Goal: Task Accomplishment & Management: Use online tool/utility

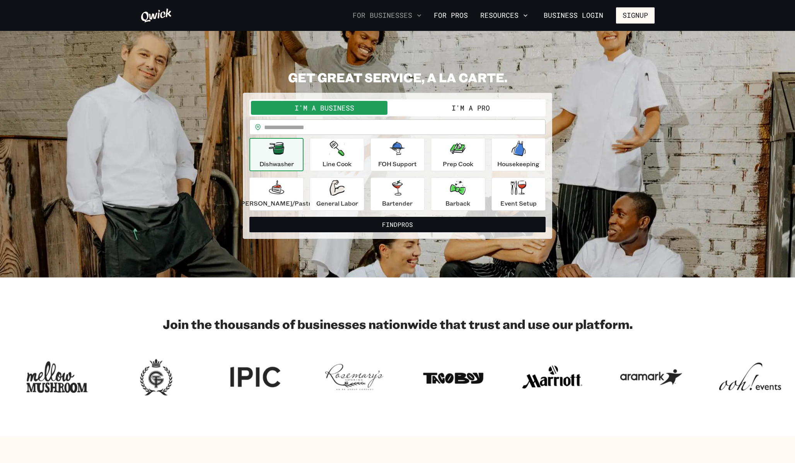
click at [422, 12] on icon "button" at bounding box center [419, 16] width 8 height 8
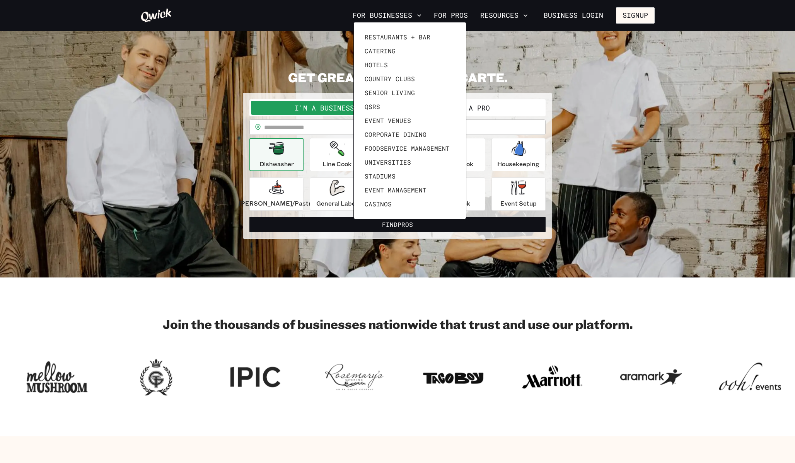
click at [516, 69] on div at bounding box center [397, 231] width 795 height 463
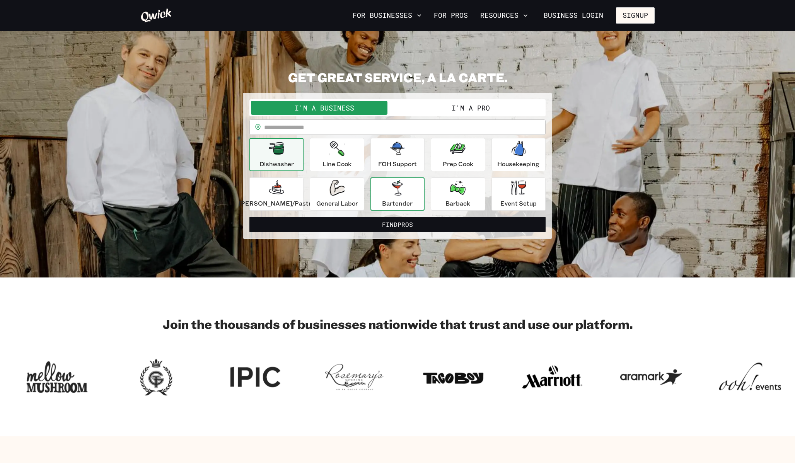
click at [401, 200] on p "Bartender" at bounding box center [397, 203] width 31 height 9
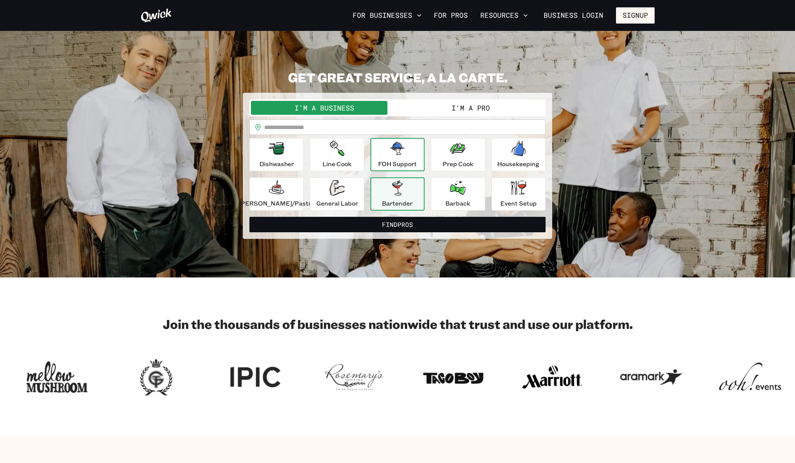
click at [384, 167] on p "FOH Support" at bounding box center [397, 163] width 39 height 9
click at [345, 195] on icon "button" at bounding box center [337, 187] width 15 height 15
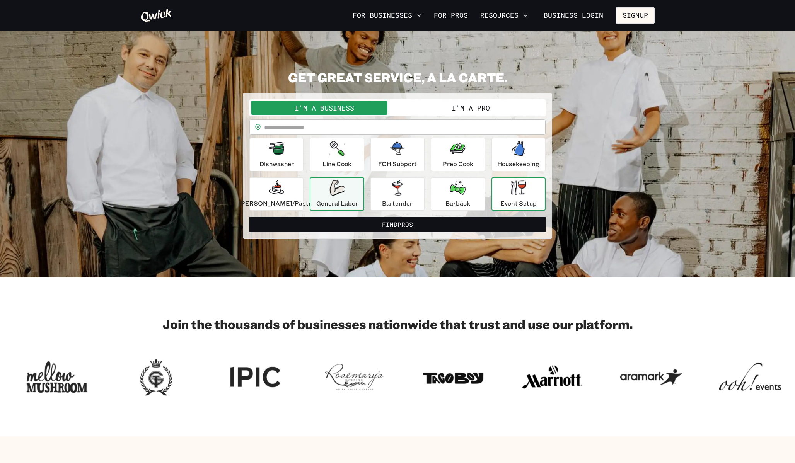
click at [500, 187] on div "Event Setup" at bounding box center [518, 194] width 36 height 28
click at [373, 130] on input "text" at bounding box center [405, 127] width 282 height 15
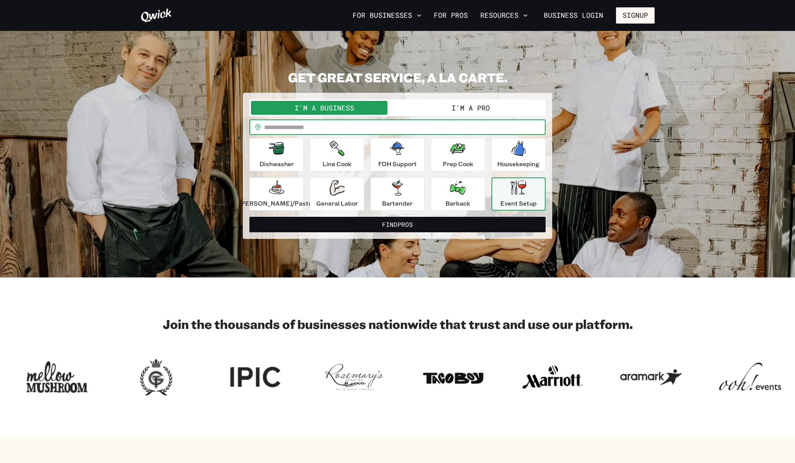
type input "*****"
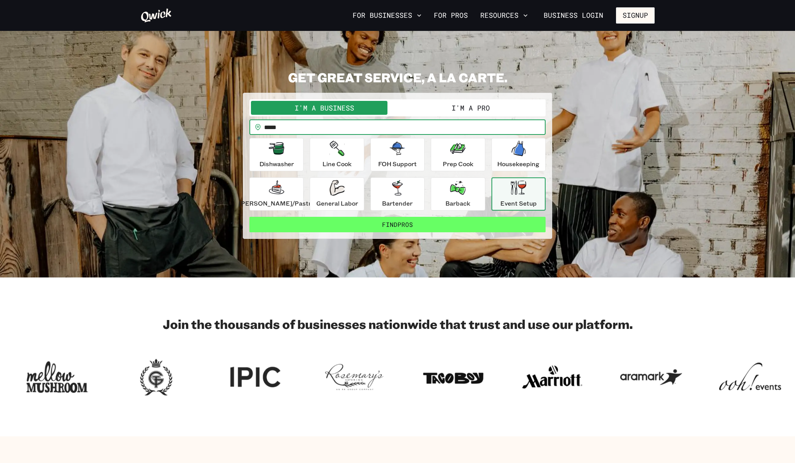
click at [405, 227] on button "Find Pros" at bounding box center [397, 224] width 296 height 15
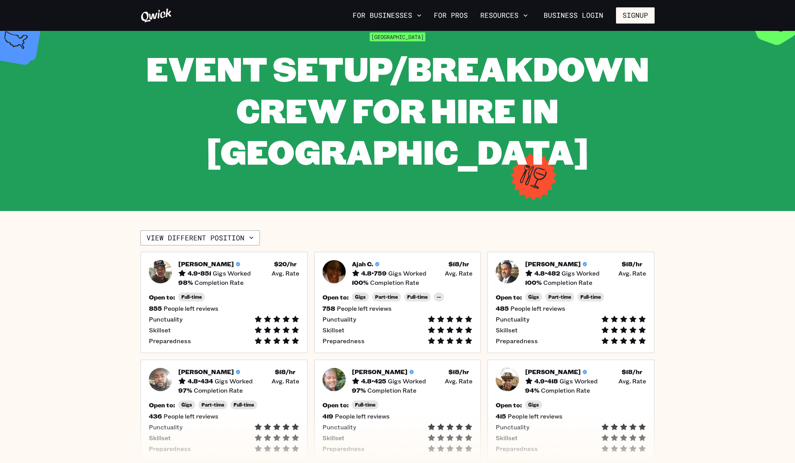
scroll to position [40, 0]
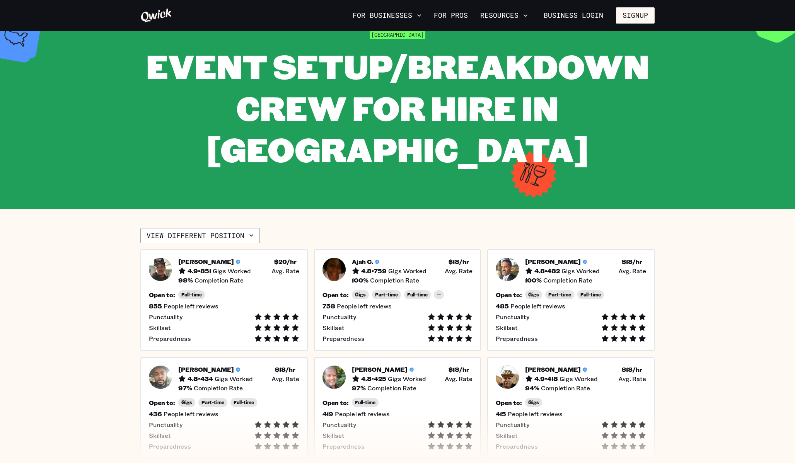
click at [405, 267] on span "Gigs Worked" at bounding box center [407, 271] width 38 height 8
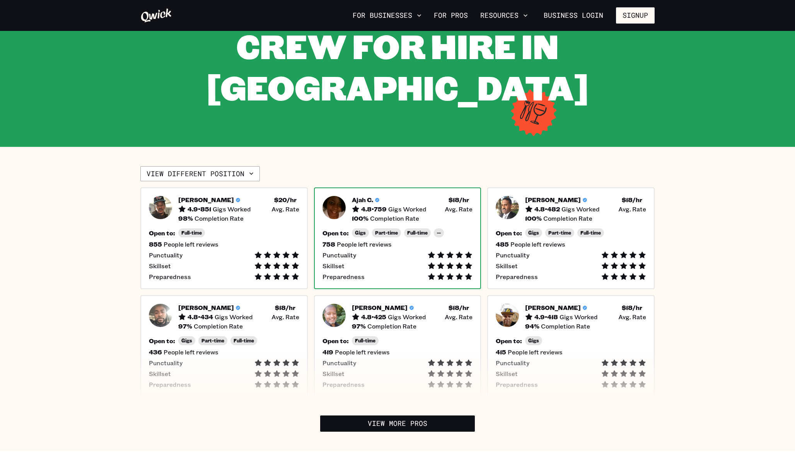
scroll to position [120, 0]
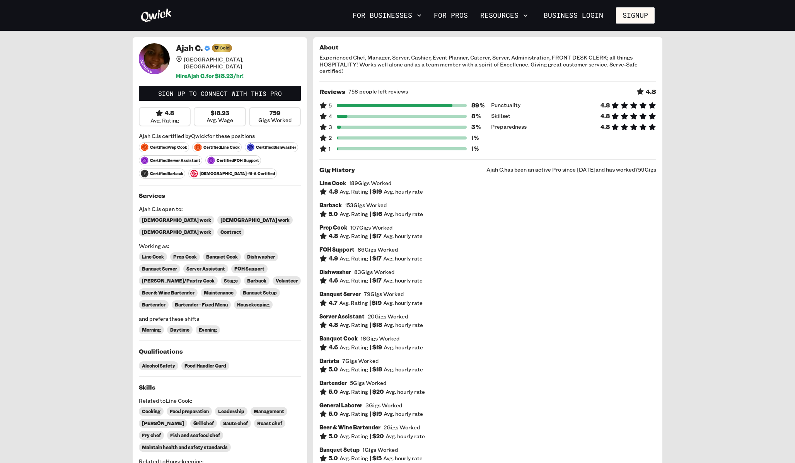
scroll to position [125, 0]
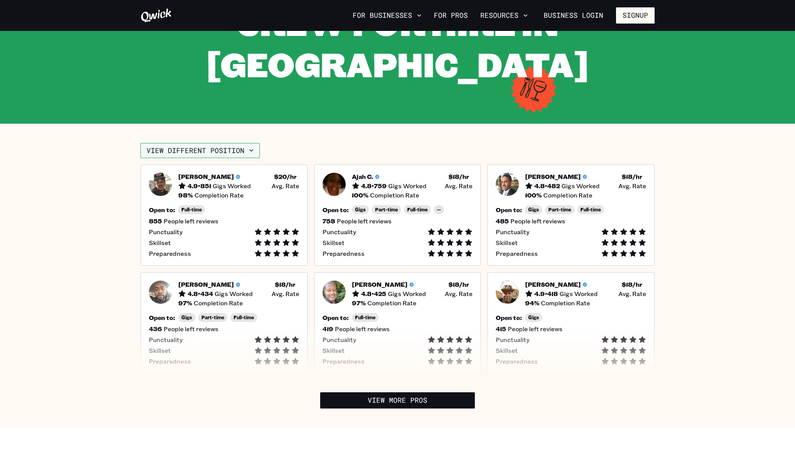
click at [233, 143] on button "View different position" at bounding box center [200, 150] width 120 height 15
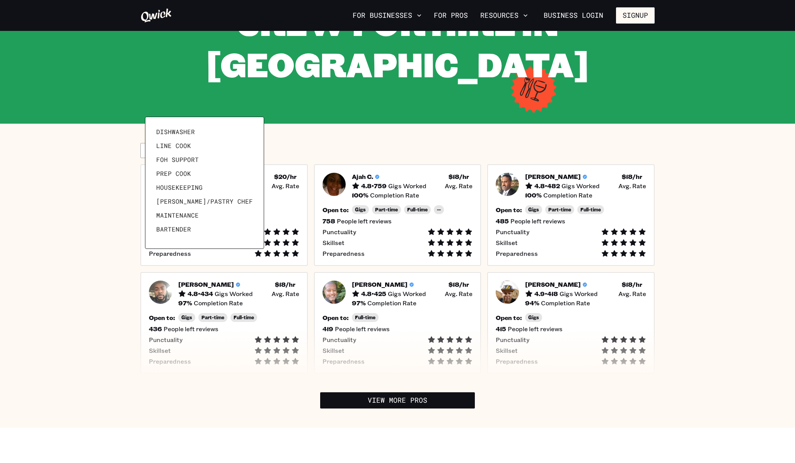
click at [304, 90] on div at bounding box center [397, 231] width 795 height 463
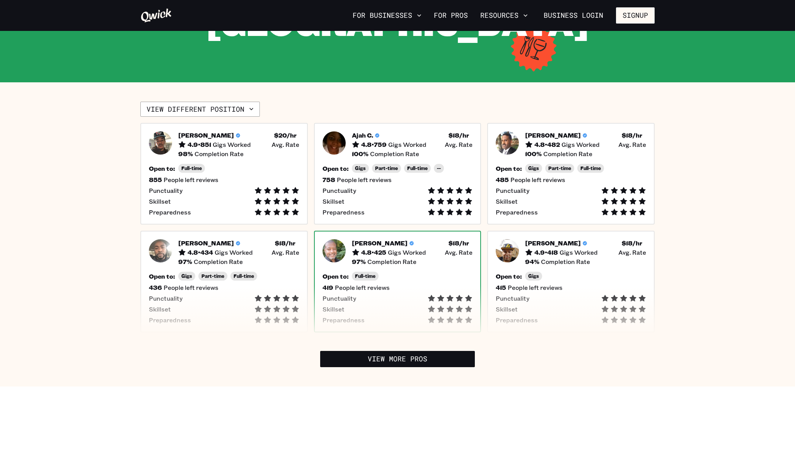
scroll to position [101, 0]
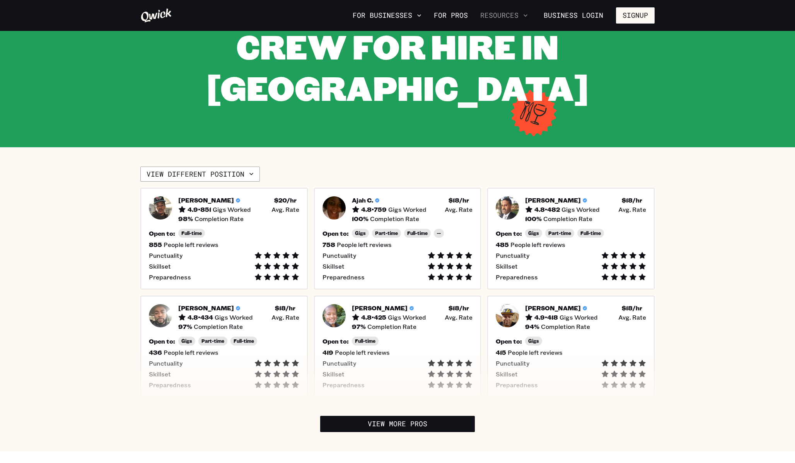
click at [513, 13] on button "Resources" at bounding box center [504, 15] width 54 height 13
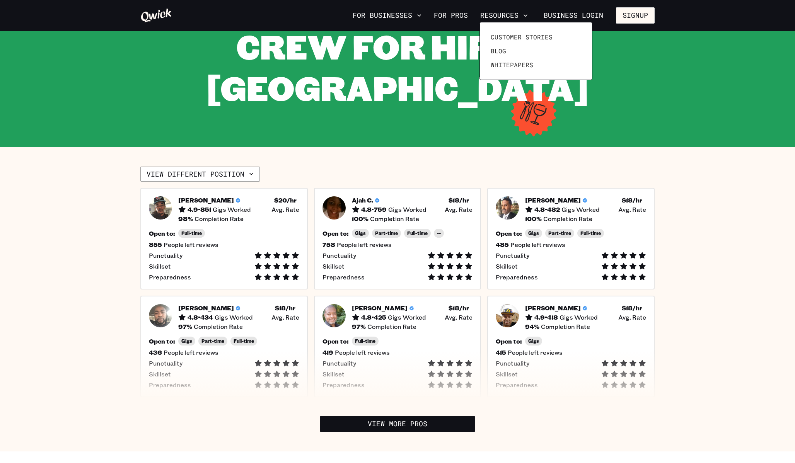
click at [412, 19] on div at bounding box center [397, 231] width 795 height 463
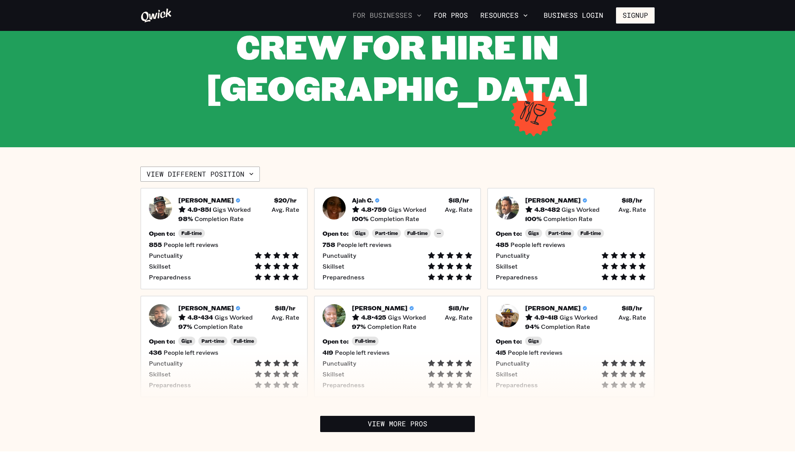
click at [403, 13] on button "For Businesses" at bounding box center [387, 15] width 75 height 13
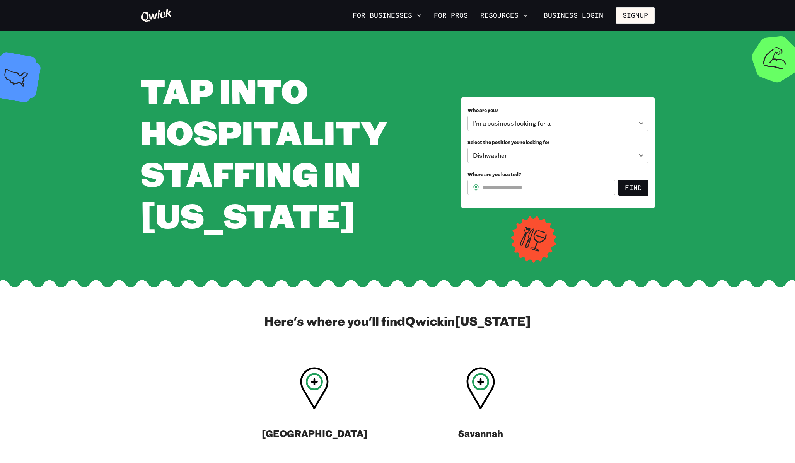
click at [517, 188] on input "Where are you located?" at bounding box center [548, 187] width 133 height 15
type input "*****"
click at [526, 155] on body "**********" at bounding box center [397, 231] width 795 height 463
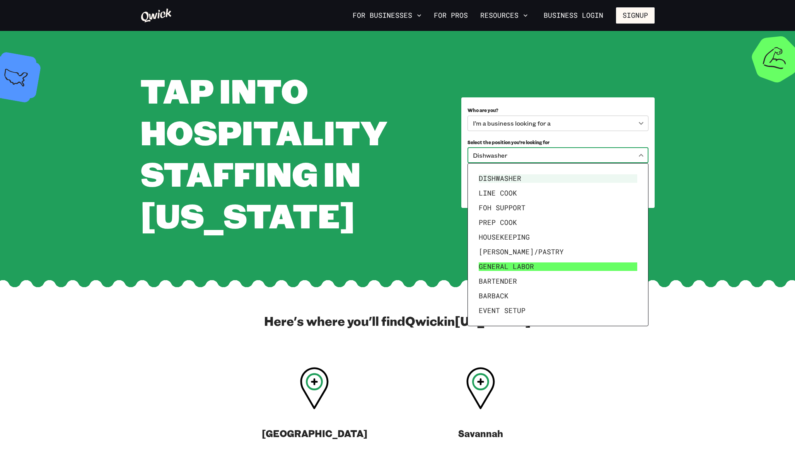
click at [522, 270] on li "General Labor" at bounding box center [558, 267] width 165 height 15
type input "**********"
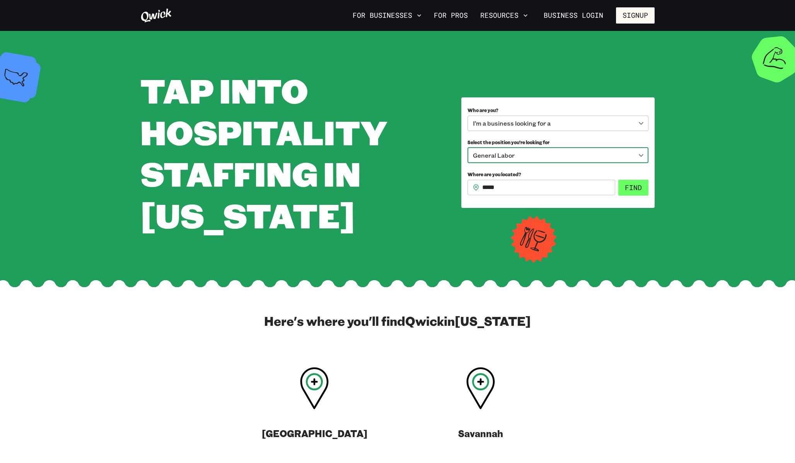
click at [638, 187] on button "Find" at bounding box center [633, 188] width 30 height 16
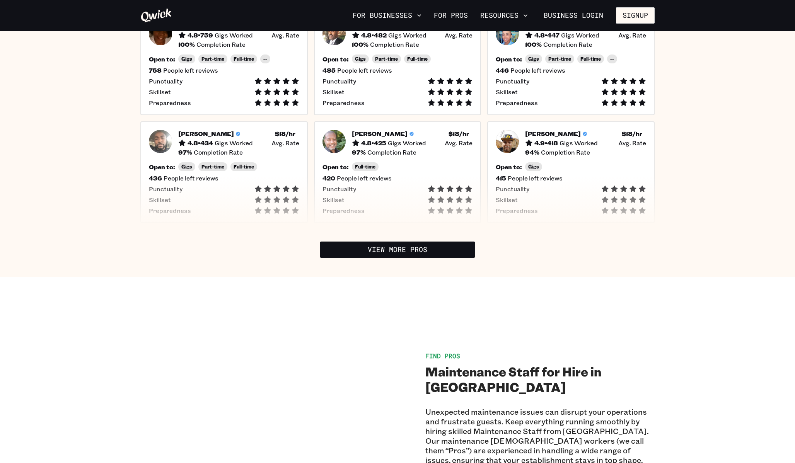
scroll to position [151, 0]
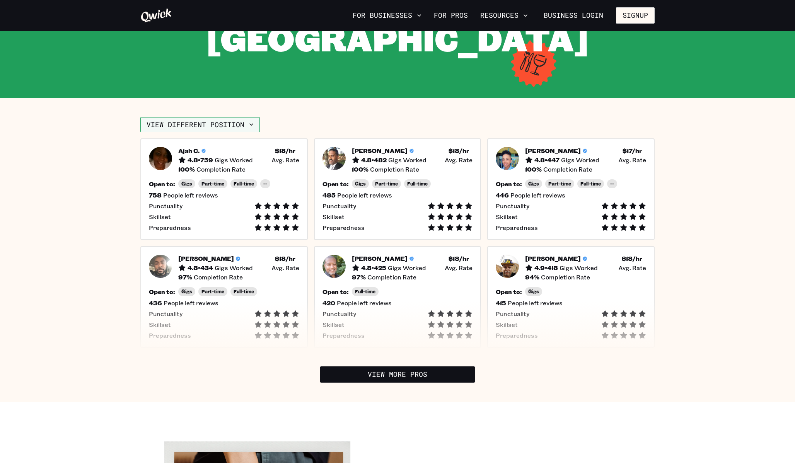
click at [245, 117] on button "View different position" at bounding box center [200, 124] width 120 height 15
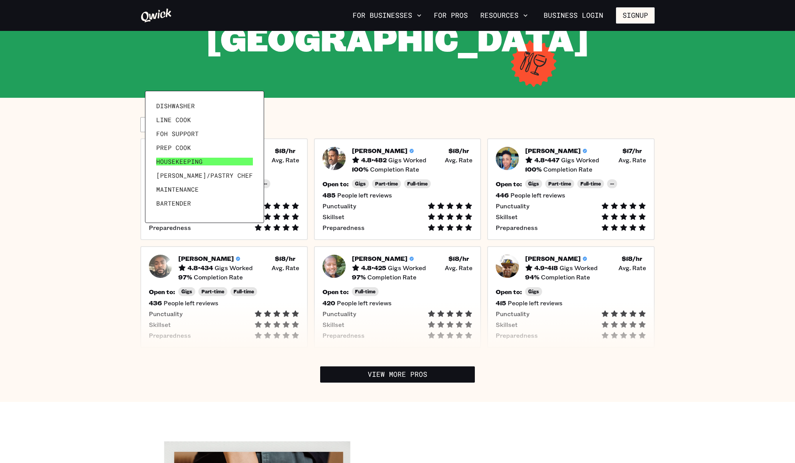
click at [205, 164] on link "Housekeeping" at bounding box center [204, 162] width 103 height 14
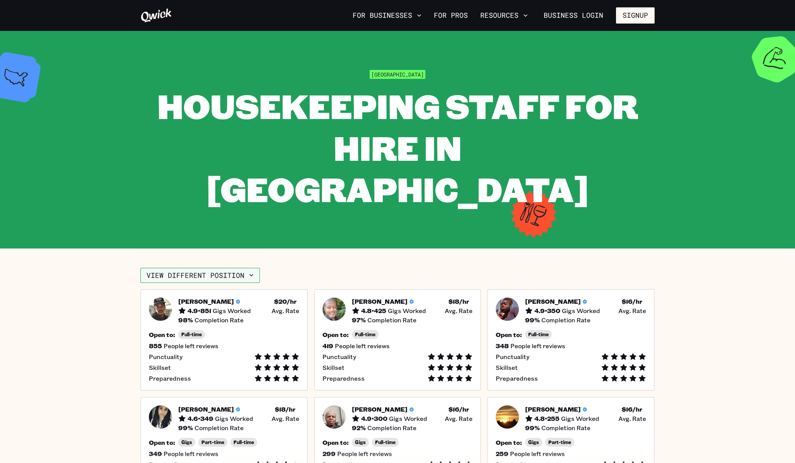
click at [253, 272] on icon "button" at bounding box center [252, 276] width 8 height 8
